Goal: Task Accomplishment & Management: Manage account settings

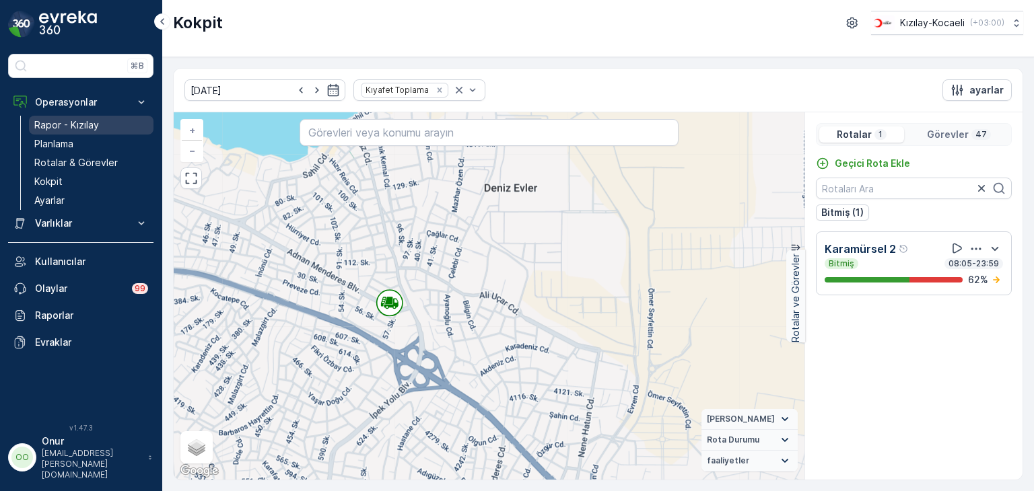
click at [76, 131] on p "Rapor - Kızılay" at bounding box center [66, 124] width 65 height 13
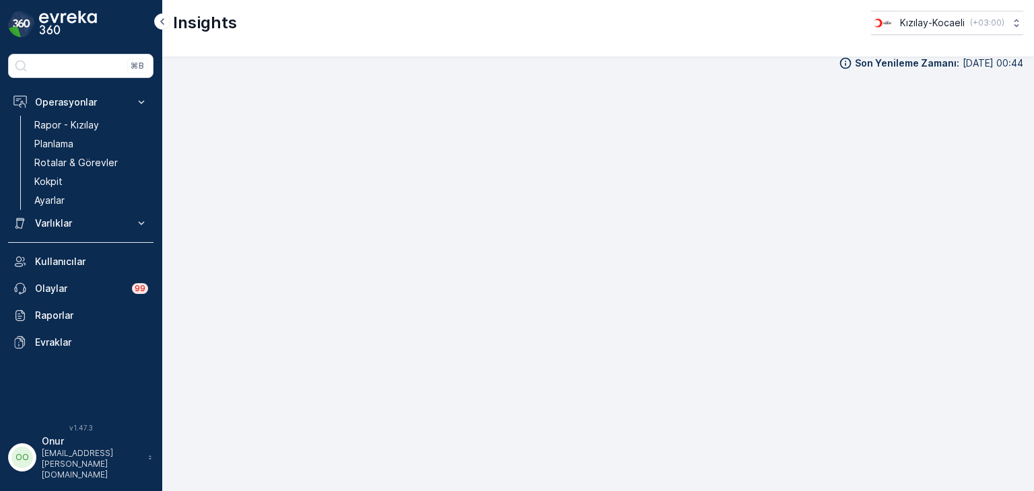
scroll to position [13, 0]
click at [70, 143] on p "Planlama" at bounding box center [53, 143] width 39 height 13
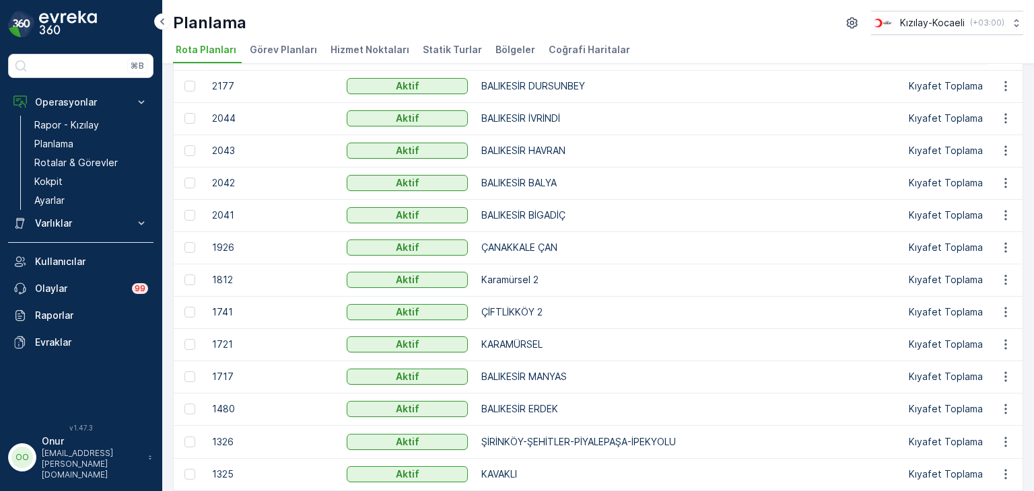
scroll to position [108, 0]
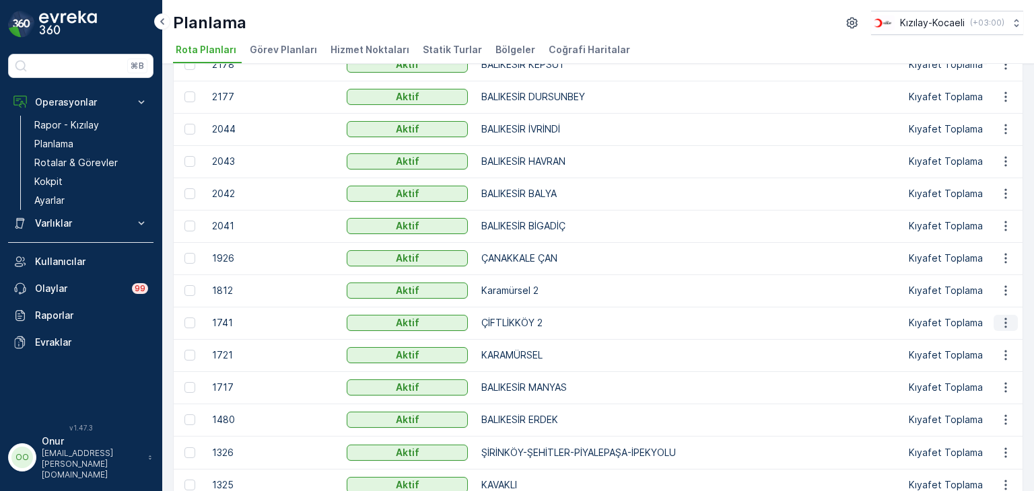
click at [1003, 328] on icon "button" at bounding box center [1005, 322] width 13 height 13
click at [992, 342] on span "Rota Planını Düzenle" at bounding box center [981, 341] width 92 height 13
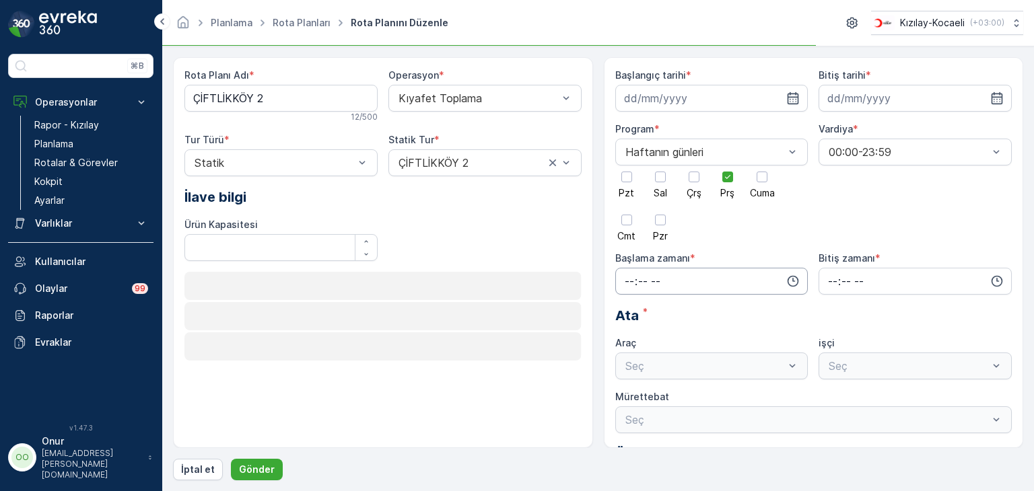
type input "[DATE]"
type input "08:25"
type input "23:59"
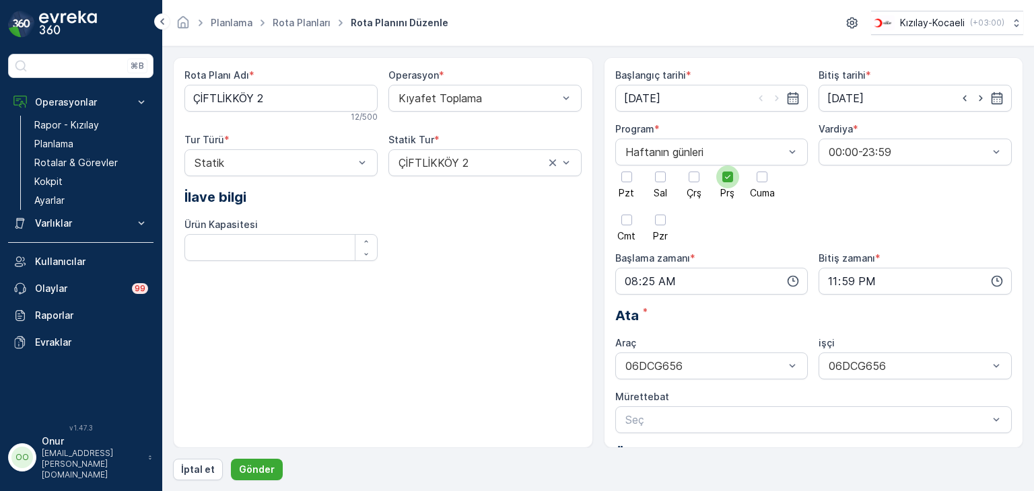
click at [732, 178] on div at bounding box center [727, 177] width 11 height 11
click at [727, 166] on input "Prş" at bounding box center [727, 166] width 0 height 0
click at [653, 176] on div at bounding box center [660, 177] width 23 height 23
click at [660, 166] on input "Sal" at bounding box center [660, 166] width 0 height 0
click at [792, 281] on icon "button" at bounding box center [792, 281] width 13 height 13
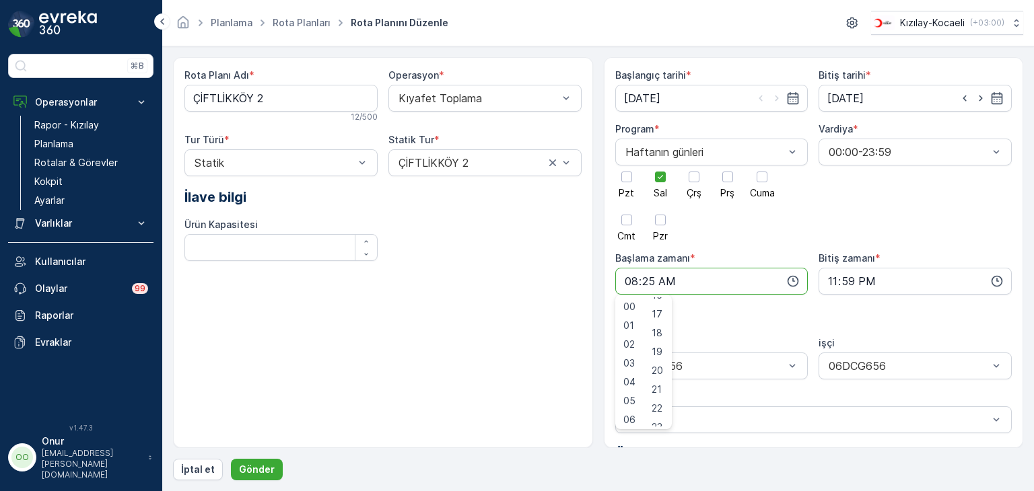
scroll to position [336, 0]
click at [662, 351] on span "20" at bounding box center [656, 346] width 11 height 13
type input "08:20"
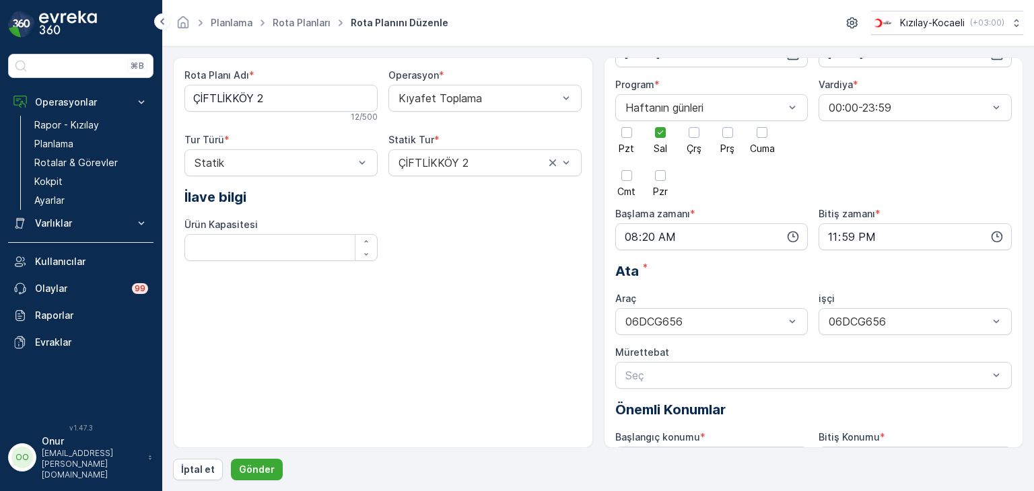
scroll to position [67, 0]
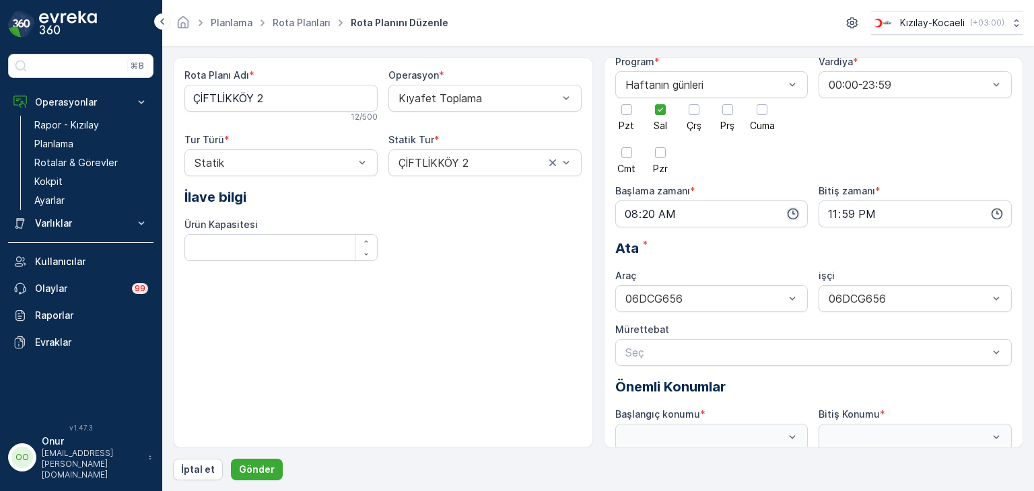
click at [789, 213] on icon "button" at bounding box center [792, 213] width 13 height 13
click at [661, 346] on span "20" at bounding box center [656, 346] width 11 height 13
click at [270, 471] on button "Gönder" at bounding box center [257, 470] width 52 height 22
